Goal: Information Seeking & Learning: Check status

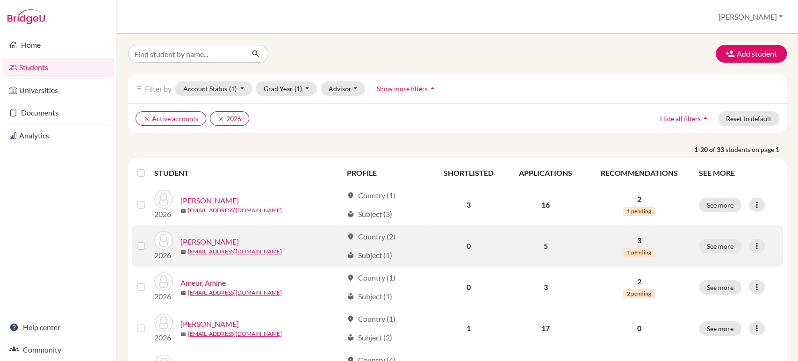
click at [218, 243] on link "[PERSON_NAME]" at bounding box center [209, 241] width 58 height 11
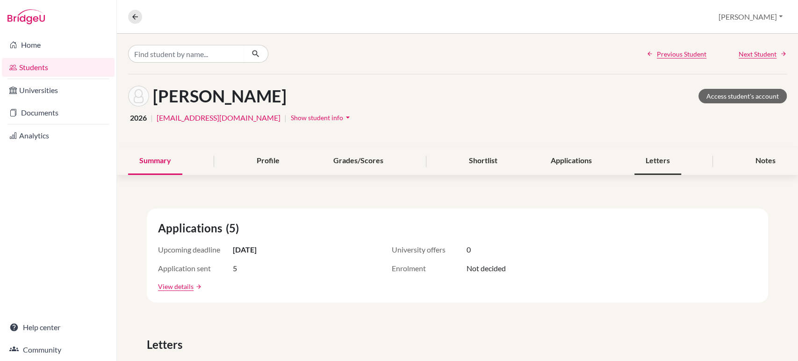
click at [661, 158] on div "Letters" at bounding box center [657, 161] width 47 height 28
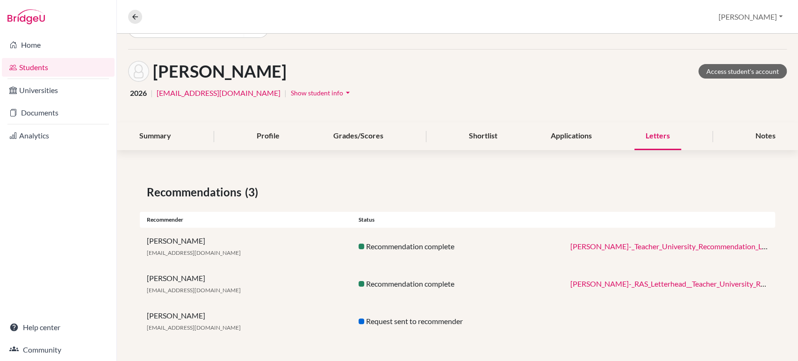
scroll to position [24, 0]
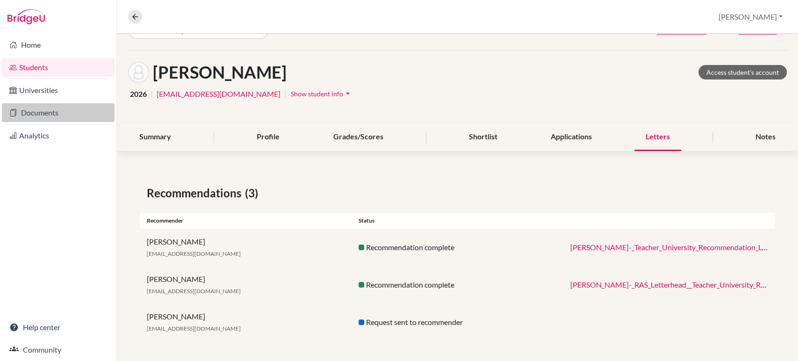
click at [66, 113] on link "Documents" at bounding box center [58, 112] width 113 height 19
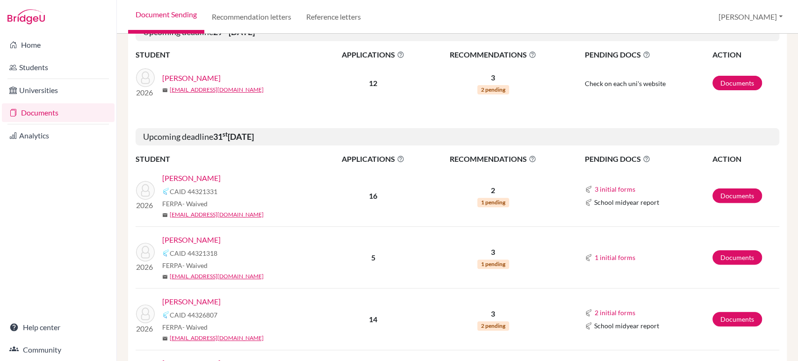
scroll to position [154, 0]
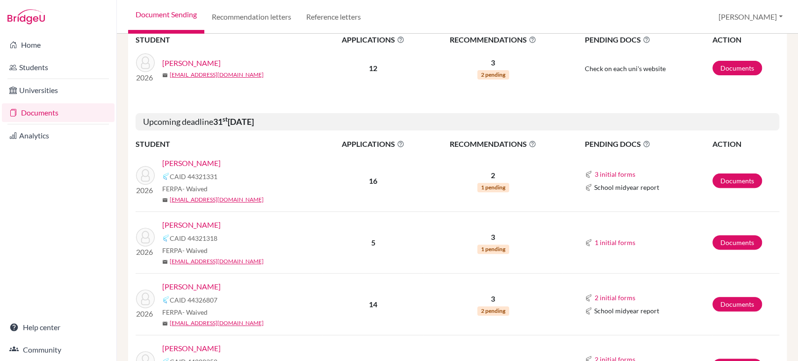
click at [187, 222] on link "[PERSON_NAME]" at bounding box center [191, 224] width 58 height 11
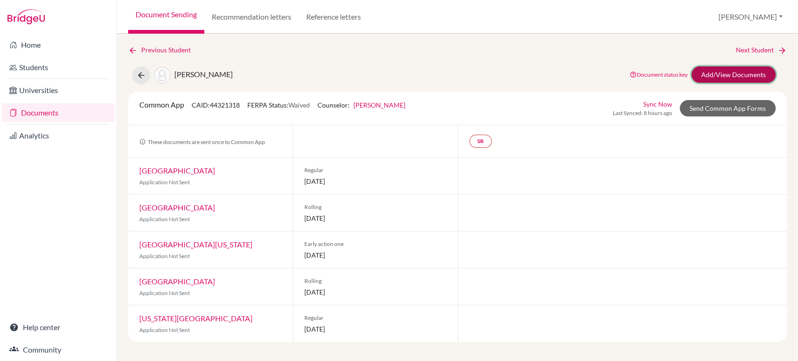
click at [729, 75] on link "Add/View Documents" at bounding box center [733, 74] width 84 height 16
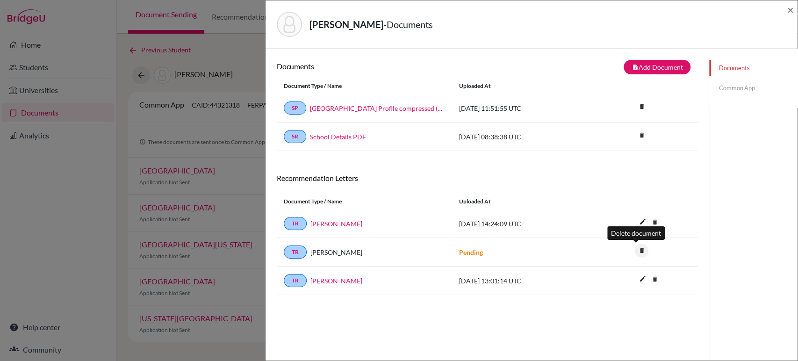
click at [635, 250] on icon "delete" at bounding box center [641, 250] width 14 height 14
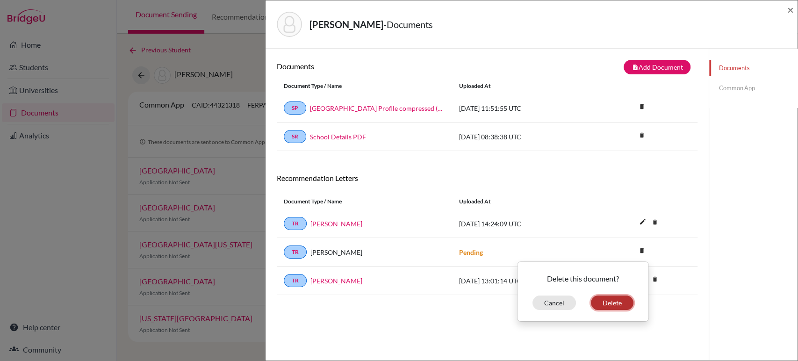
click at [604, 305] on button "Delete" at bounding box center [612, 302] width 43 height 14
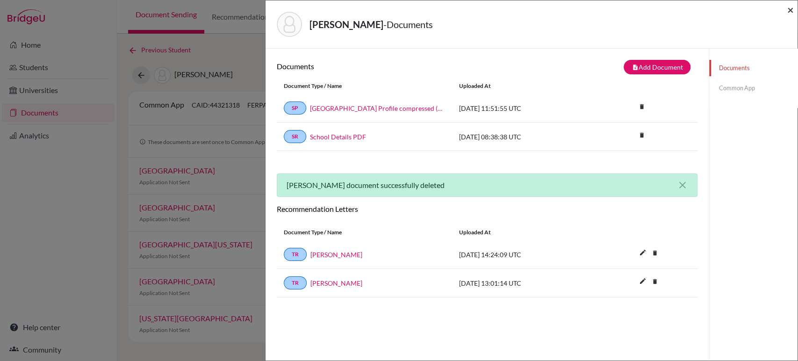
click at [788, 10] on span "×" at bounding box center [790, 10] width 7 height 14
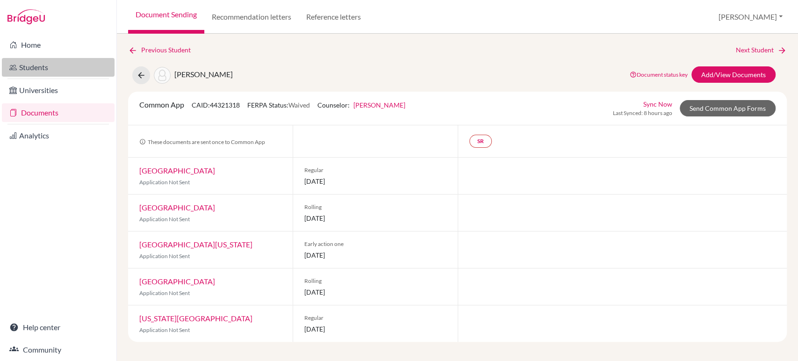
click at [30, 68] on link "Students" at bounding box center [58, 67] width 113 height 19
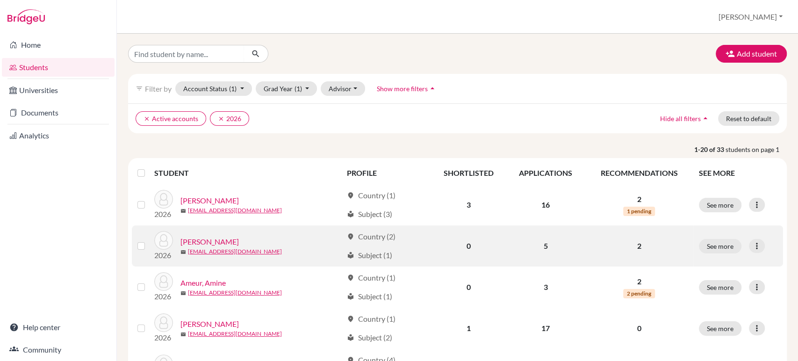
click at [228, 240] on link "[PERSON_NAME]" at bounding box center [209, 241] width 58 height 11
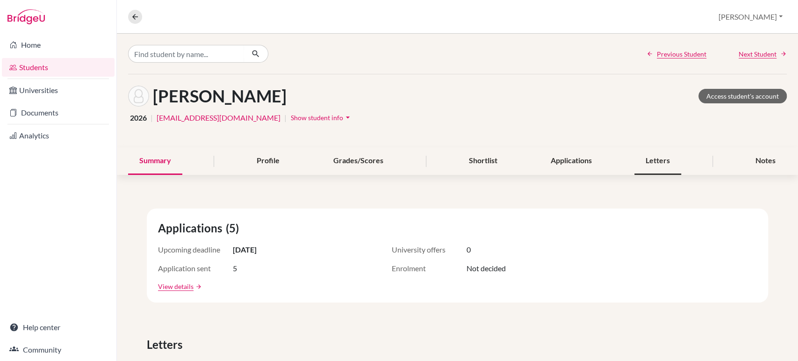
click at [650, 157] on div "Letters" at bounding box center [657, 161] width 47 height 28
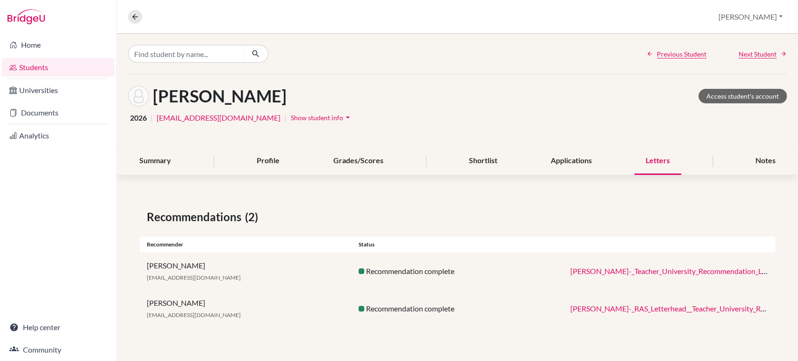
click at [638, 270] on link "Evelyn_Ambrose_-_Teacher_University_Recommendation_Letter.pdf" at bounding box center [679, 270] width 219 height 9
click at [37, 66] on link "Students" at bounding box center [58, 67] width 113 height 19
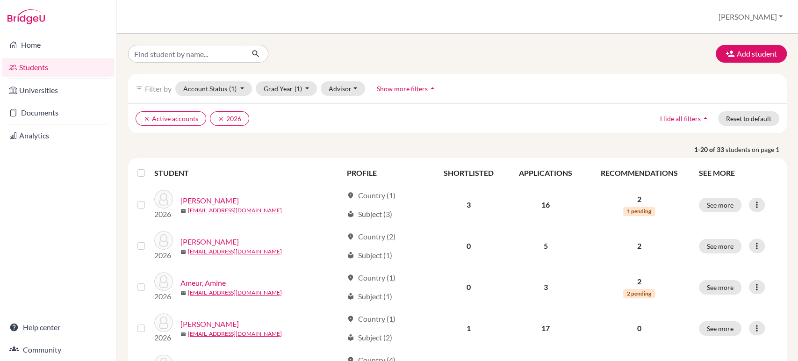
scroll to position [183, 0]
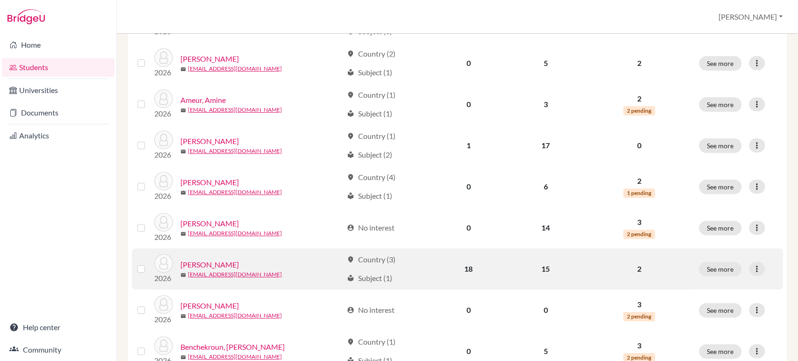
click at [213, 267] on link "[PERSON_NAME]" at bounding box center [209, 264] width 58 height 11
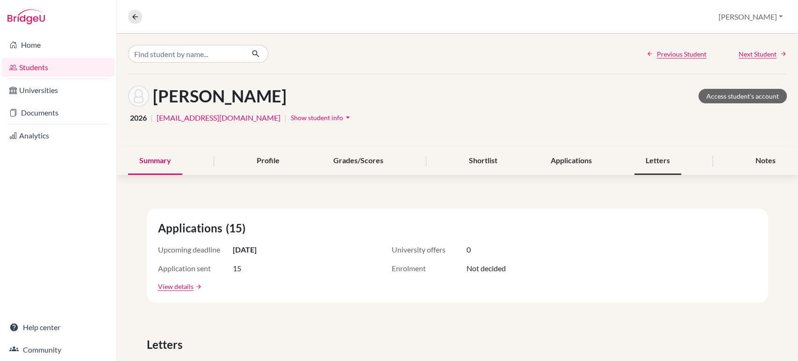
click at [648, 157] on div "Letters" at bounding box center [657, 161] width 47 height 28
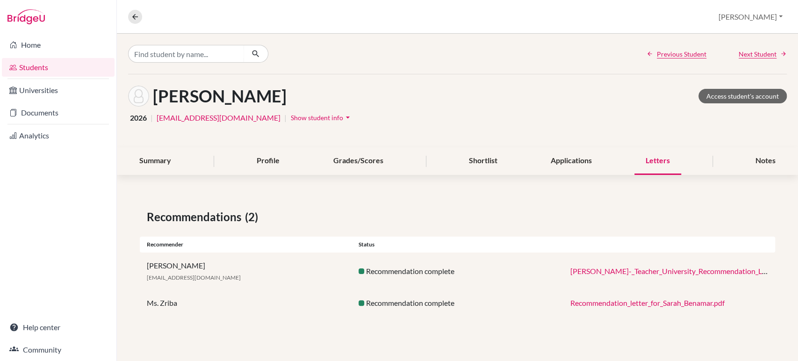
click at [598, 268] on link "Sarah_Benamar-_Teacher_University_Recommendation_Letter.pdf" at bounding box center [679, 270] width 219 height 9
click at [40, 67] on link "Students" at bounding box center [58, 67] width 113 height 19
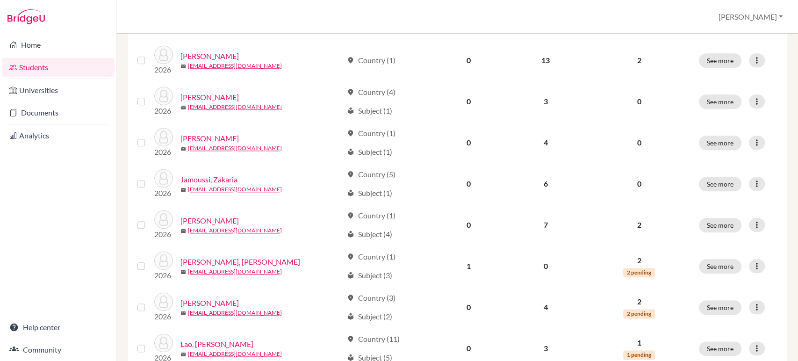
scroll to position [708, 0]
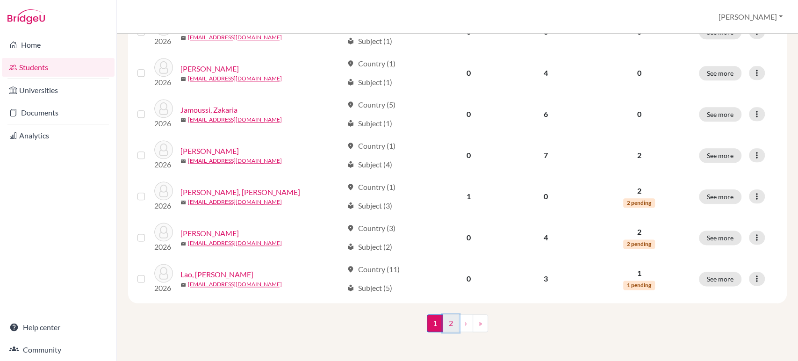
click at [448, 324] on link "2" at bounding box center [451, 323] width 16 height 18
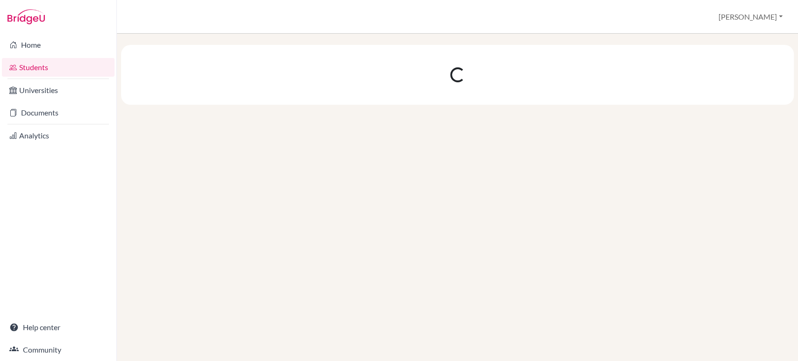
scroll to position [0, 0]
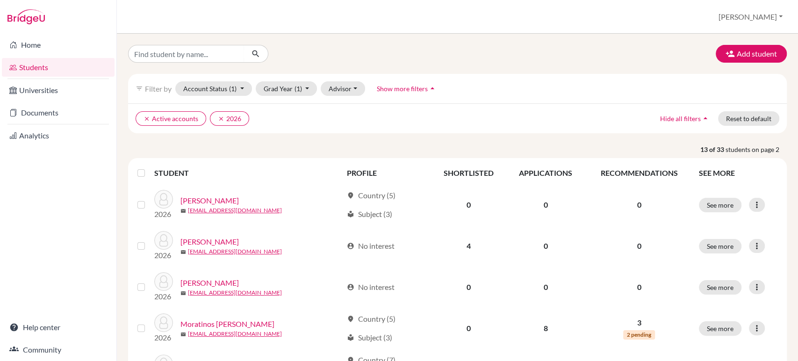
scroll to position [420, 0]
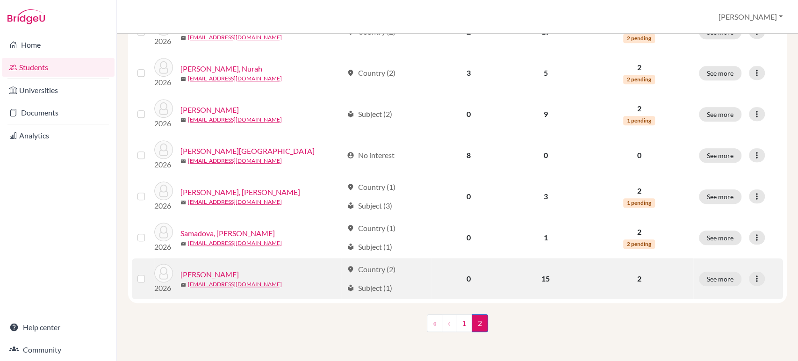
click at [227, 274] on link "[PERSON_NAME]" at bounding box center [209, 274] width 58 height 11
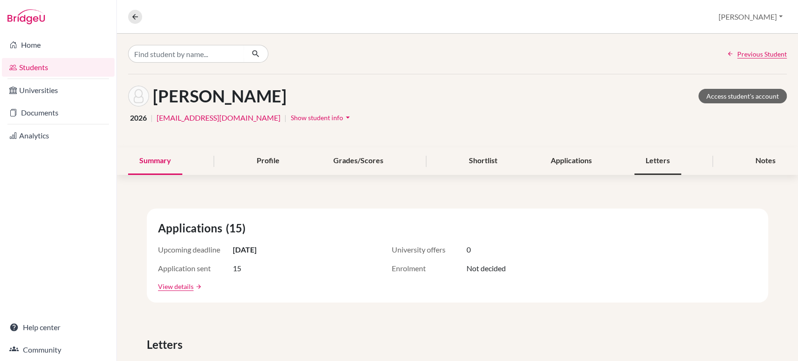
click at [652, 154] on div "Letters" at bounding box center [657, 161] width 47 height 28
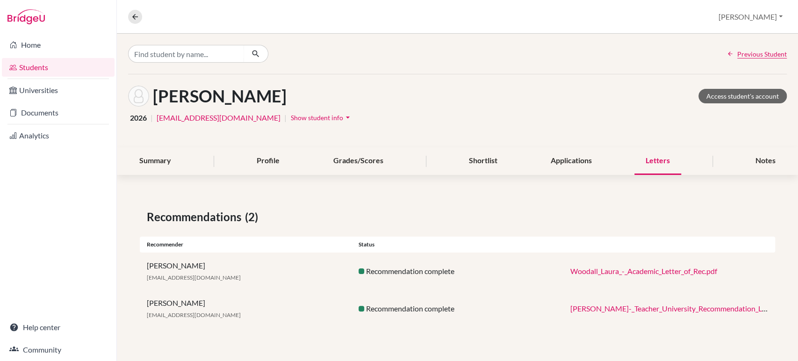
click at [643, 306] on link "Laura_Woodall_-_Teacher_University_Recommendation_Letter.pdf" at bounding box center [679, 308] width 219 height 9
click at [54, 70] on link "Students" at bounding box center [58, 67] width 113 height 19
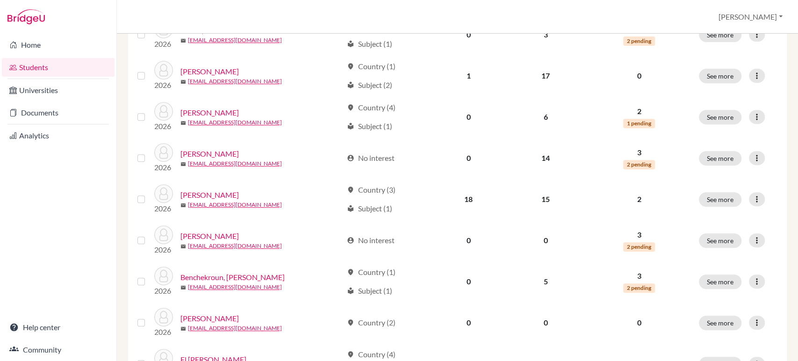
scroll to position [250, 0]
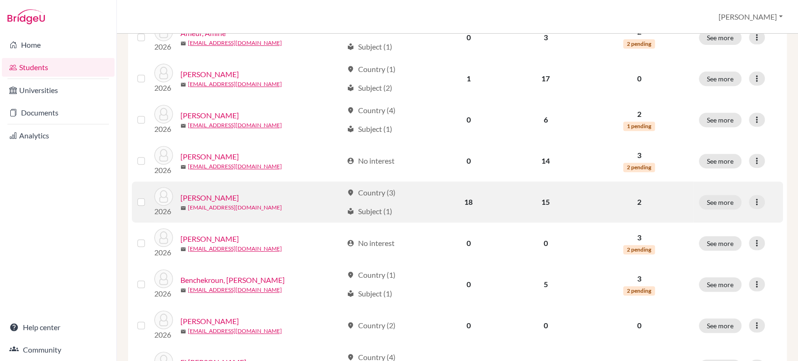
click at [218, 204] on link "[EMAIL_ADDRESS][DOMAIN_NAME]" at bounding box center [235, 207] width 94 height 8
click at [217, 196] on link "Benamar, Sarah" at bounding box center [209, 197] width 58 height 11
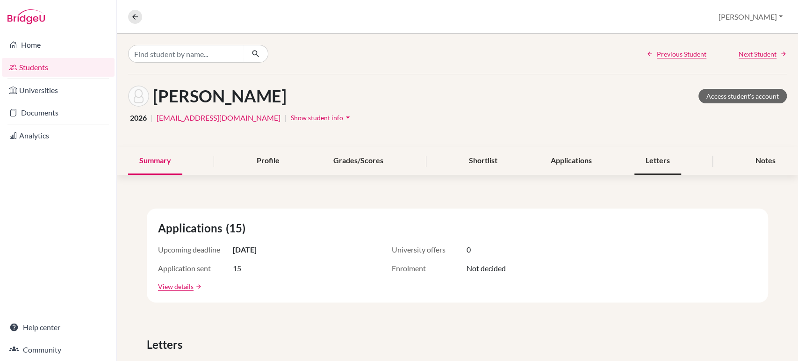
click at [649, 167] on div "Letters" at bounding box center [657, 161] width 47 height 28
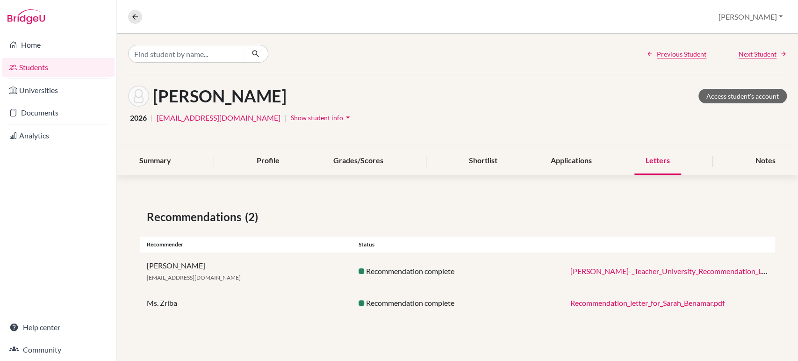
click at [626, 272] on link "Sarah_Benamar-_Teacher_University_Recommendation_Letter.pdf" at bounding box center [679, 270] width 219 height 9
click at [50, 66] on link "Students" at bounding box center [58, 67] width 113 height 19
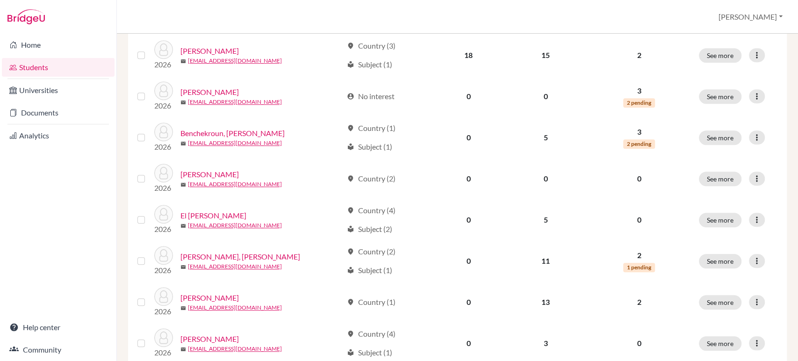
scroll to position [497, 0]
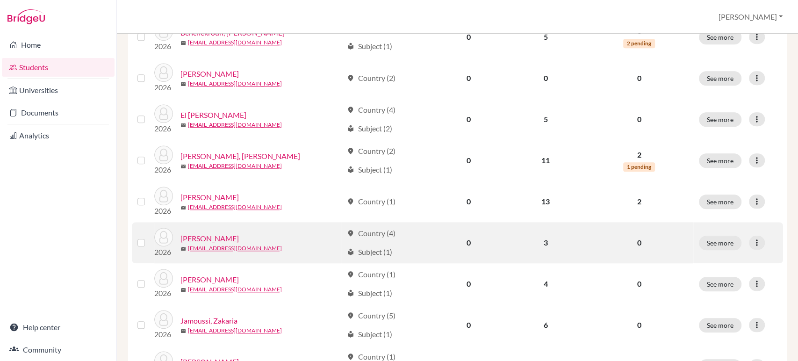
click at [213, 231] on div "2026 [PERSON_NAME] mail [EMAIL_ADDRESS][DOMAIN_NAME]" at bounding box center [244, 243] width 195 height 30
click at [209, 242] on link "[PERSON_NAME]" at bounding box center [209, 238] width 58 height 11
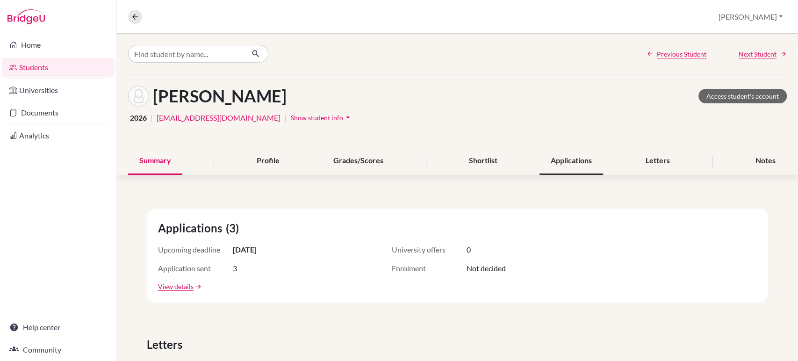
click at [557, 163] on div "Applications" at bounding box center [571, 161] width 64 height 28
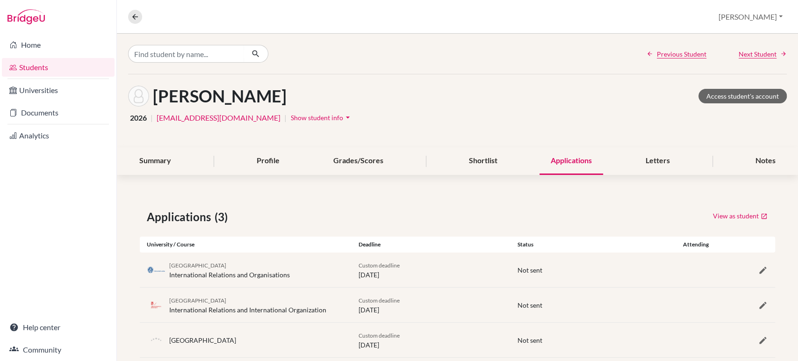
scroll to position [19, 0]
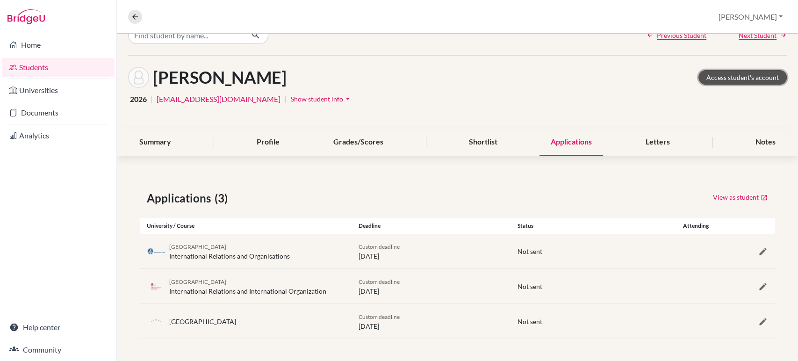
click at [730, 74] on link "Access student's account" at bounding box center [742, 77] width 88 height 14
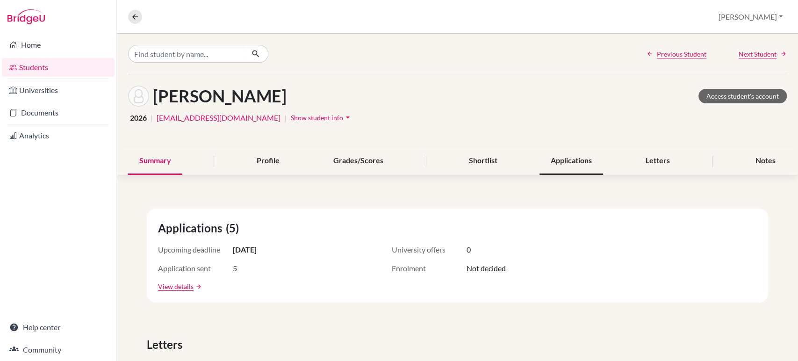
click at [559, 164] on div "Applications" at bounding box center [571, 161] width 64 height 28
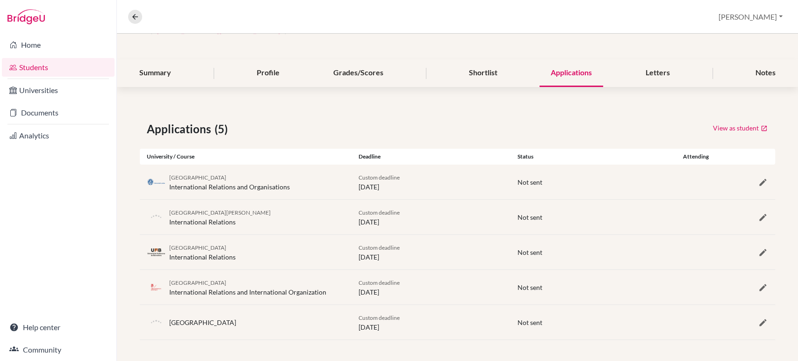
scroll to position [88, 0]
